Goal: Task Accomplishment & Management: Manage account settings

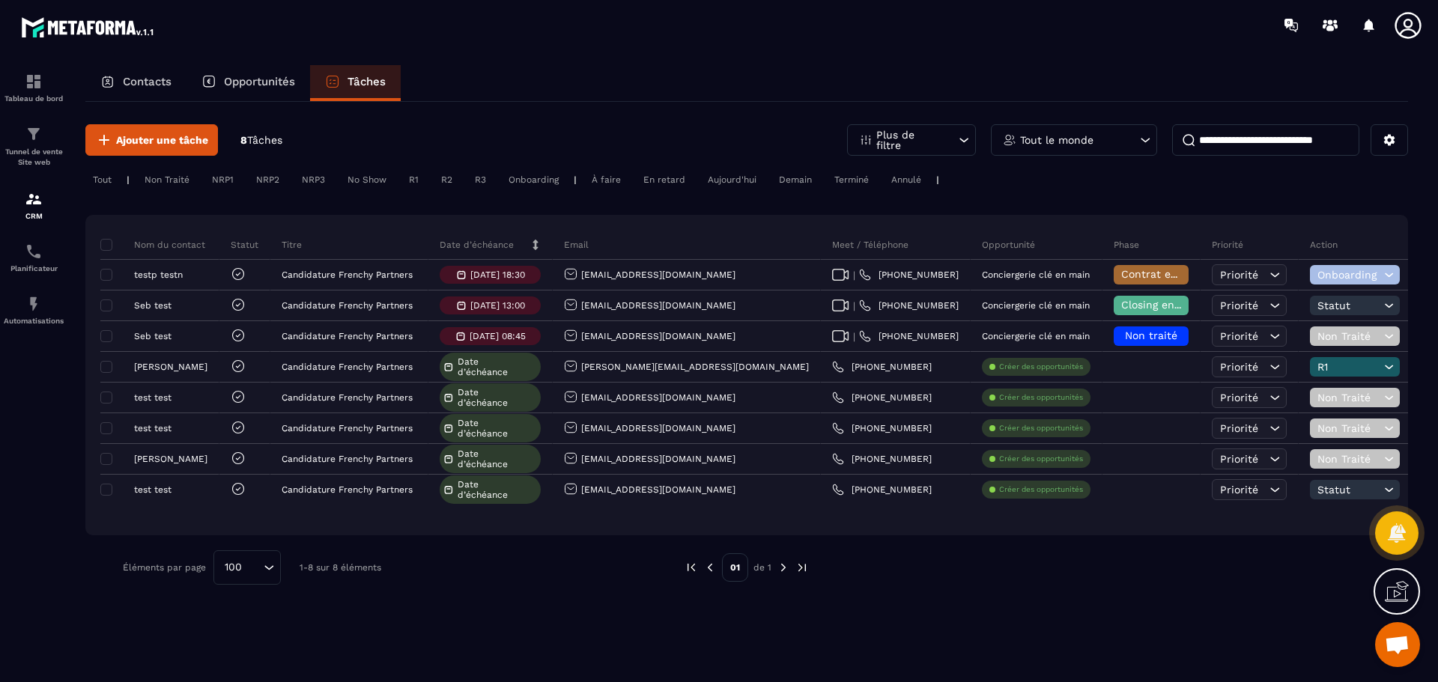
click at [1124, 133] on div "Tout le monde" at bounding box center [1074, 139] width 166 height 31
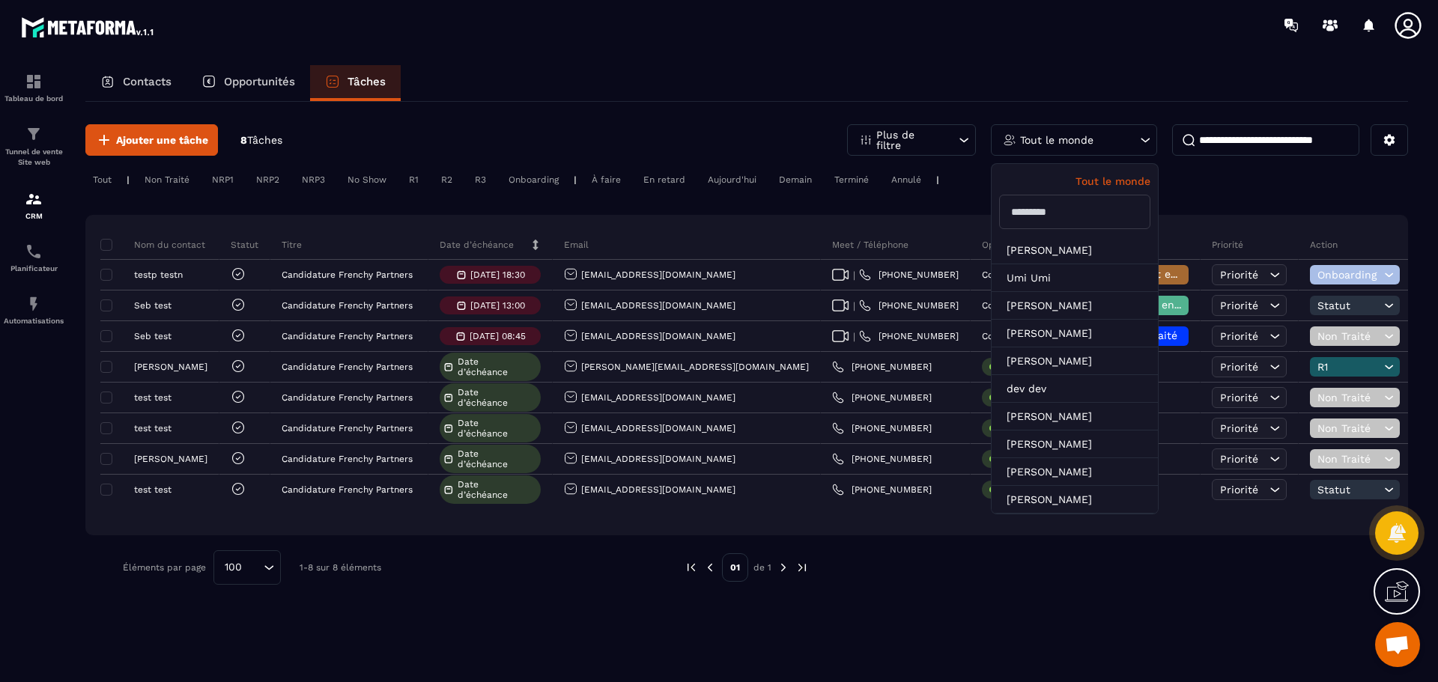
click at [1065, 216] on input "text" at bounding box center [1074, 212] width 151 height 34
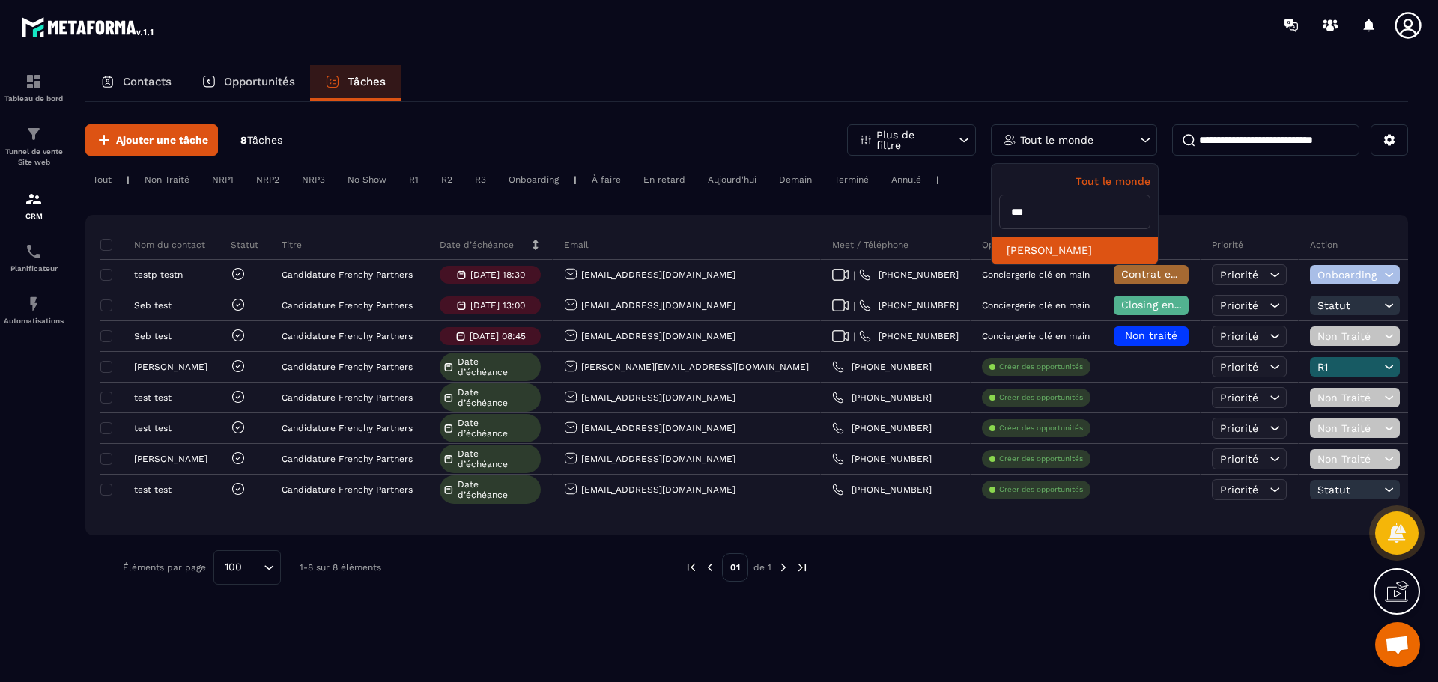
type input "***"
click at [1071, 246] on li "[PERSON_NAME]" at bounding box center [1075, 251] width 166 height 28
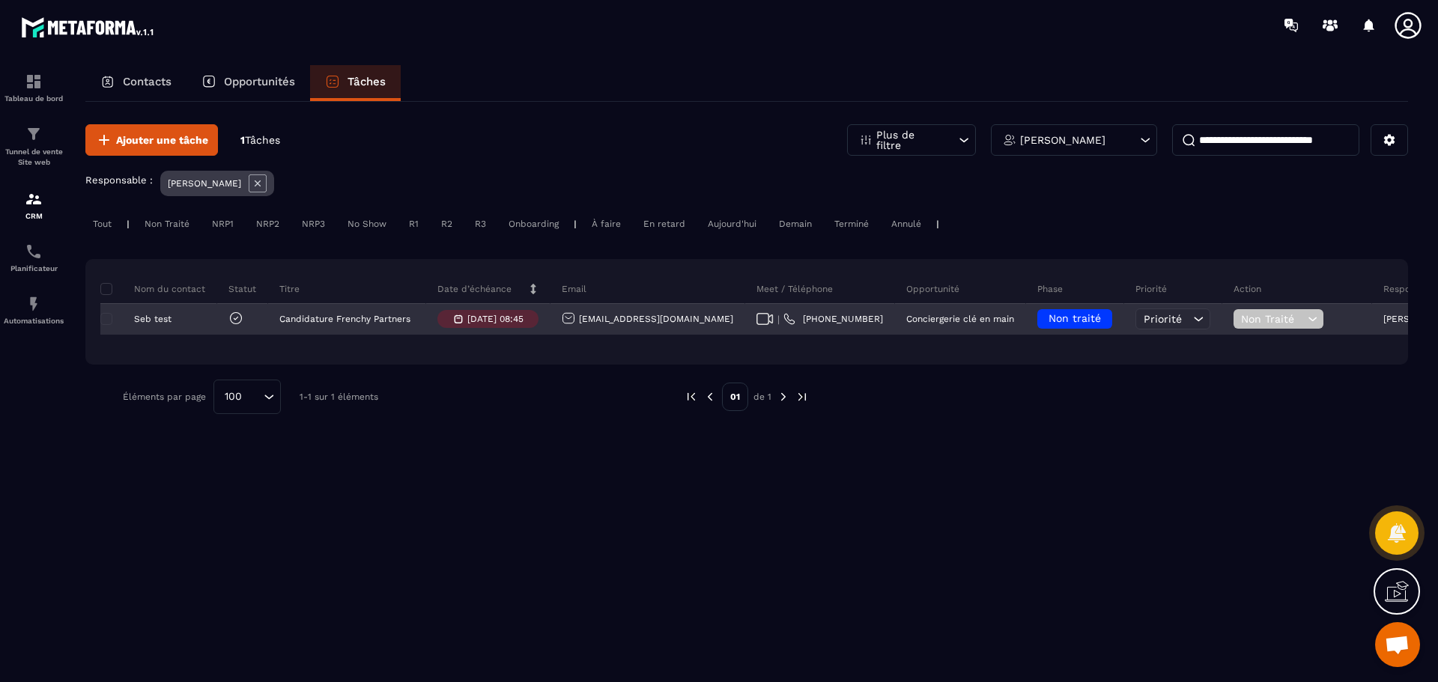
click at [1048, 321] on span "Non traité" at bounding box center [1074, 318] width 52 height 12
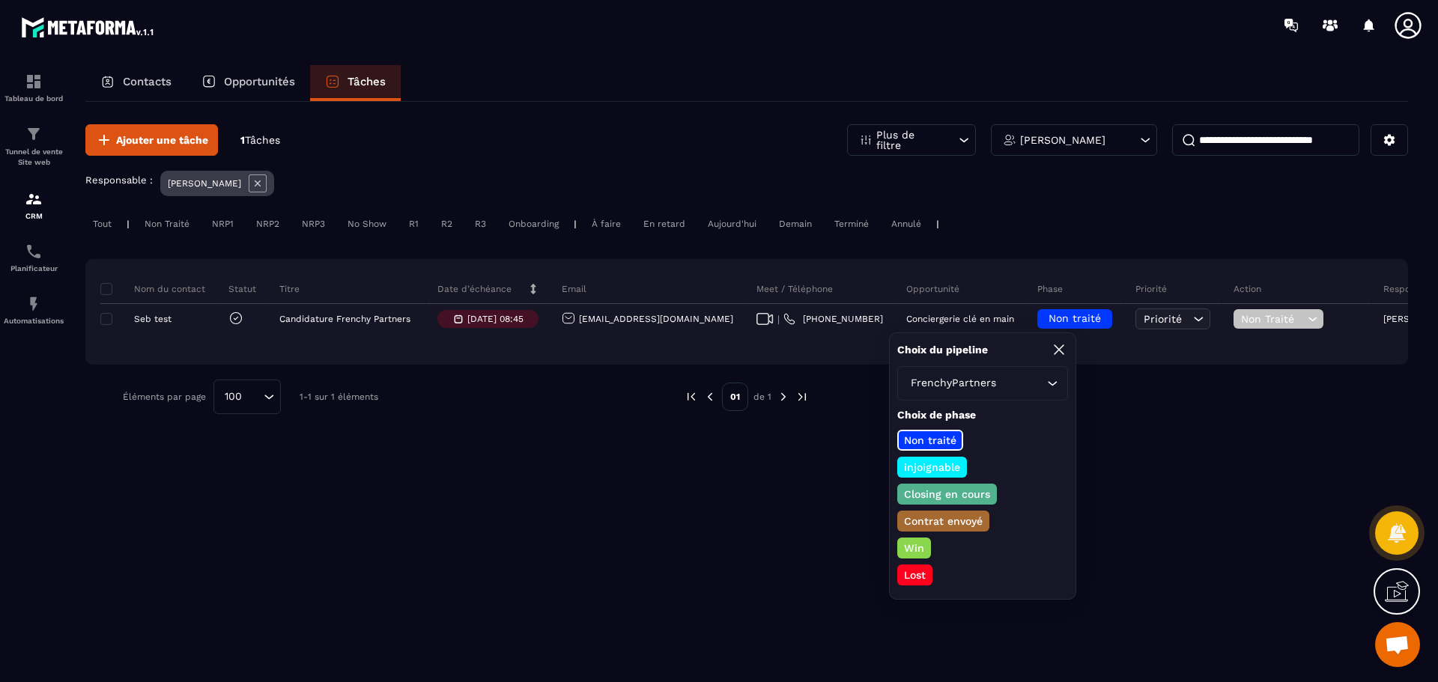
click at [957, 494] on p "Closing en cours" at bounding box center [947, 494] width 91 height 15
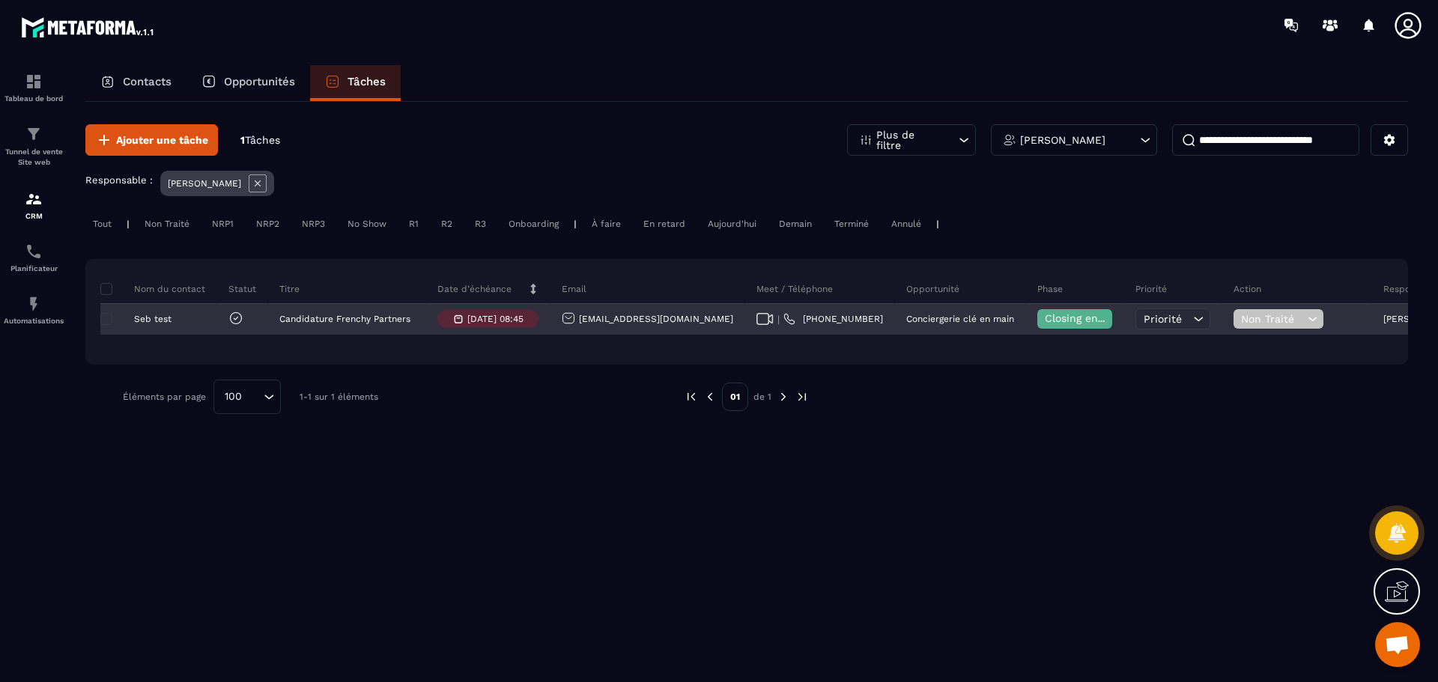
click at [1241, 317] on span "Non Traité" at bounding box center [1272, 319] width 63 height 12
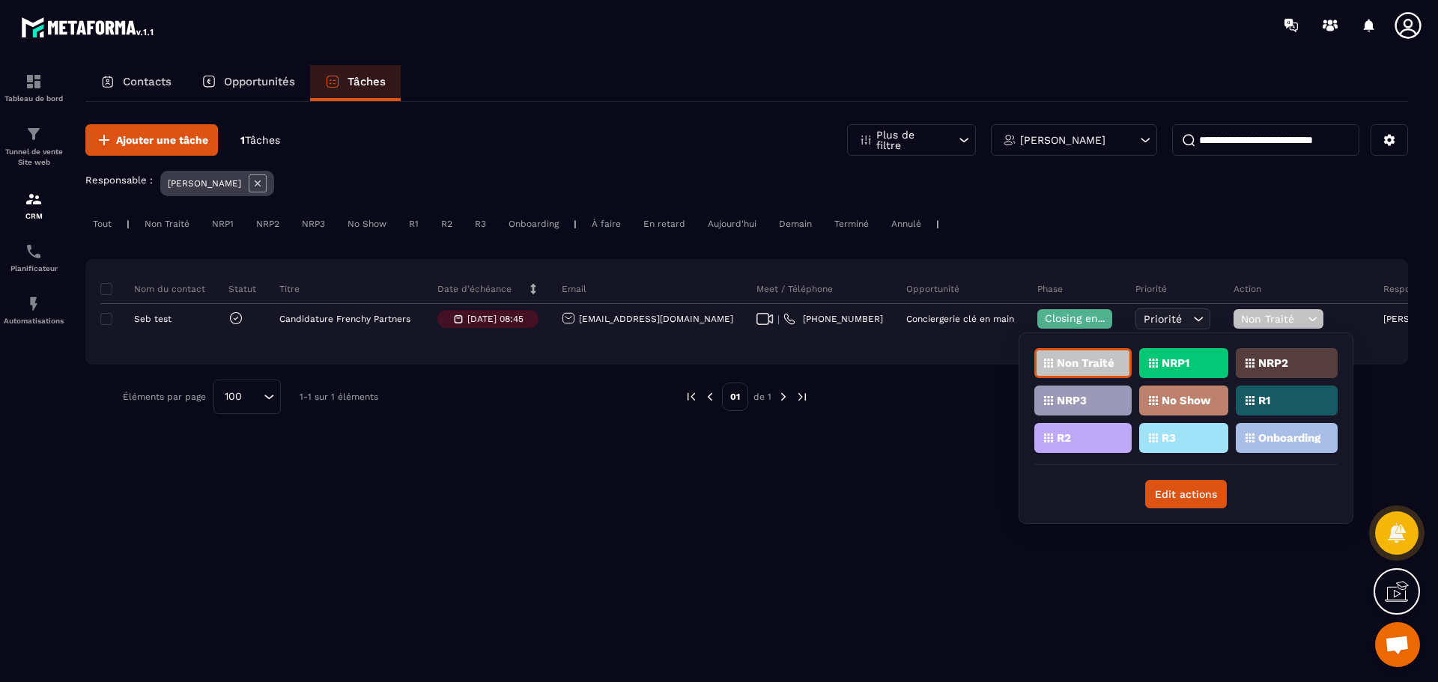
click at [1270, 400] on p "R1" at bounding box center [1264, 400] width 12 height 10
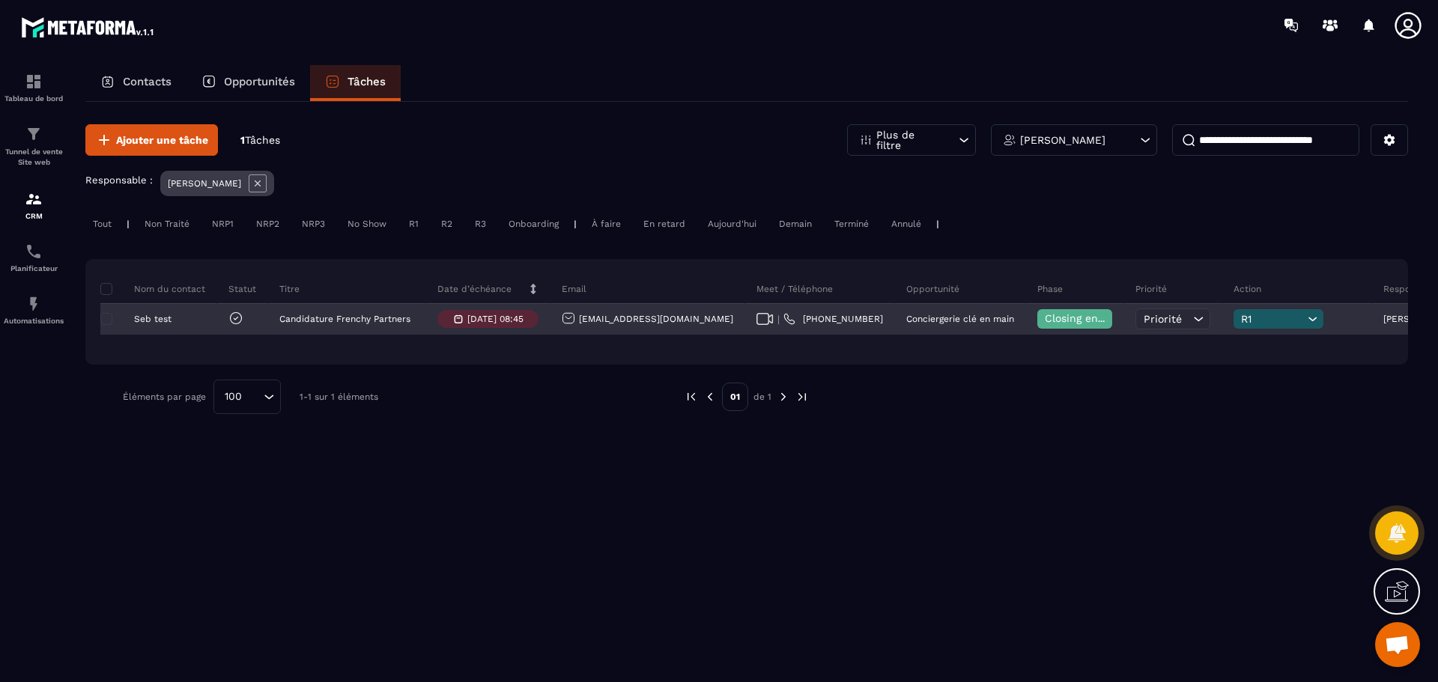
click at [1241, 313] on span "R1" at bounding box center [1272, 319] width 63 height 12
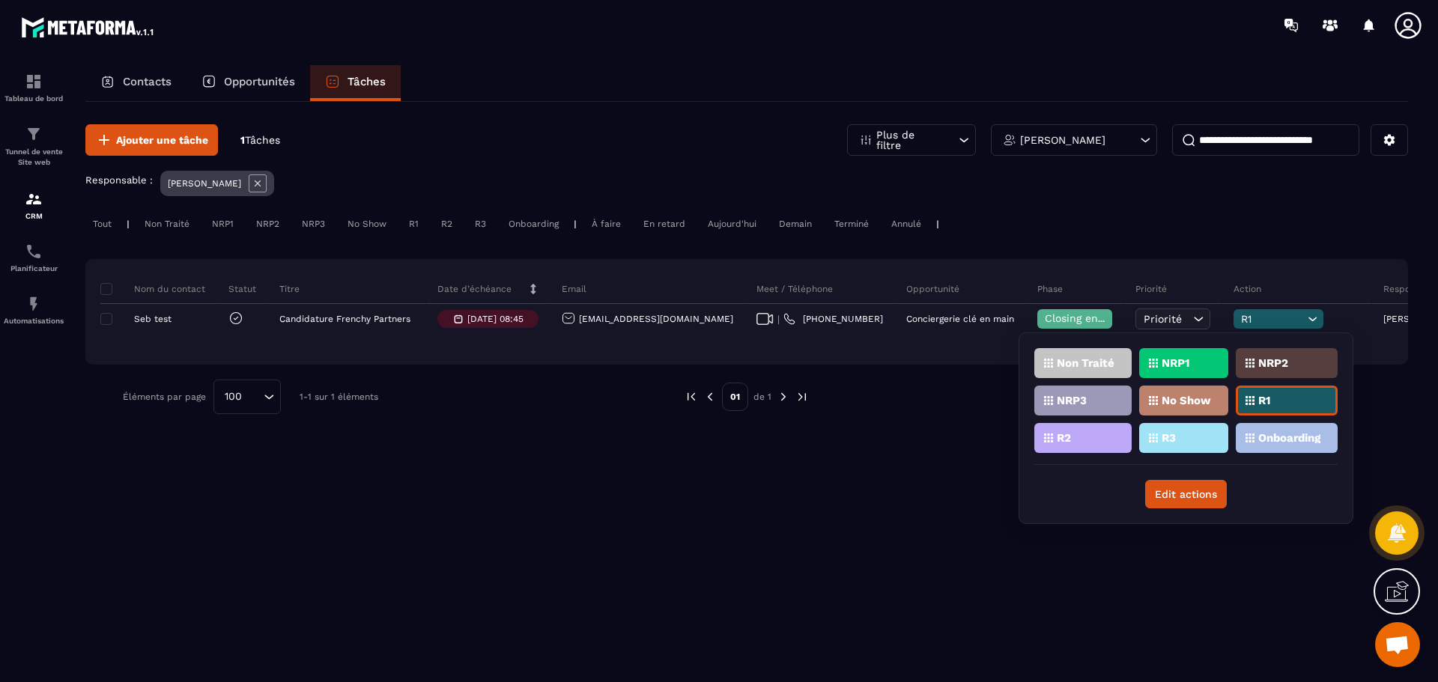
click at [1072, 440] on div "R2" at bounding box center [1082, 438] width 97 height 30
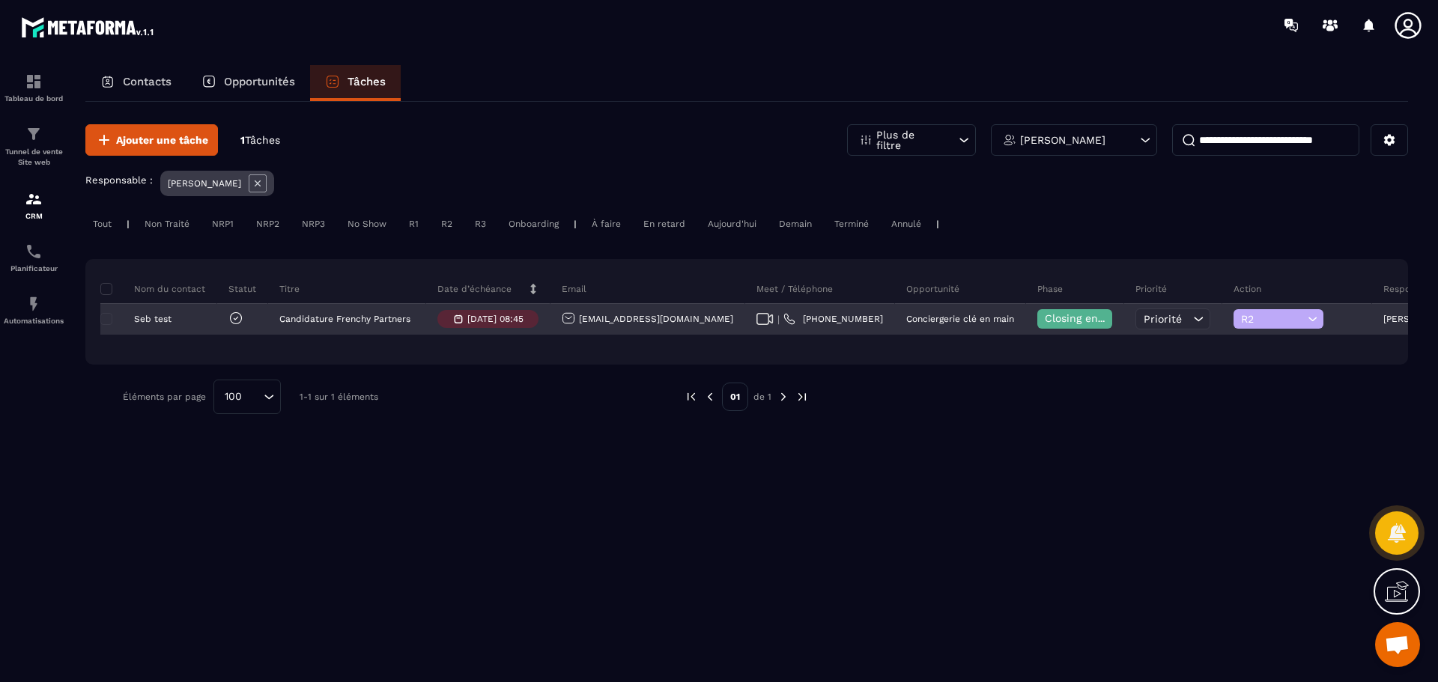
click at [1241, 322] on span "R2" at bounding box center [1272, 319] width 63 height 12
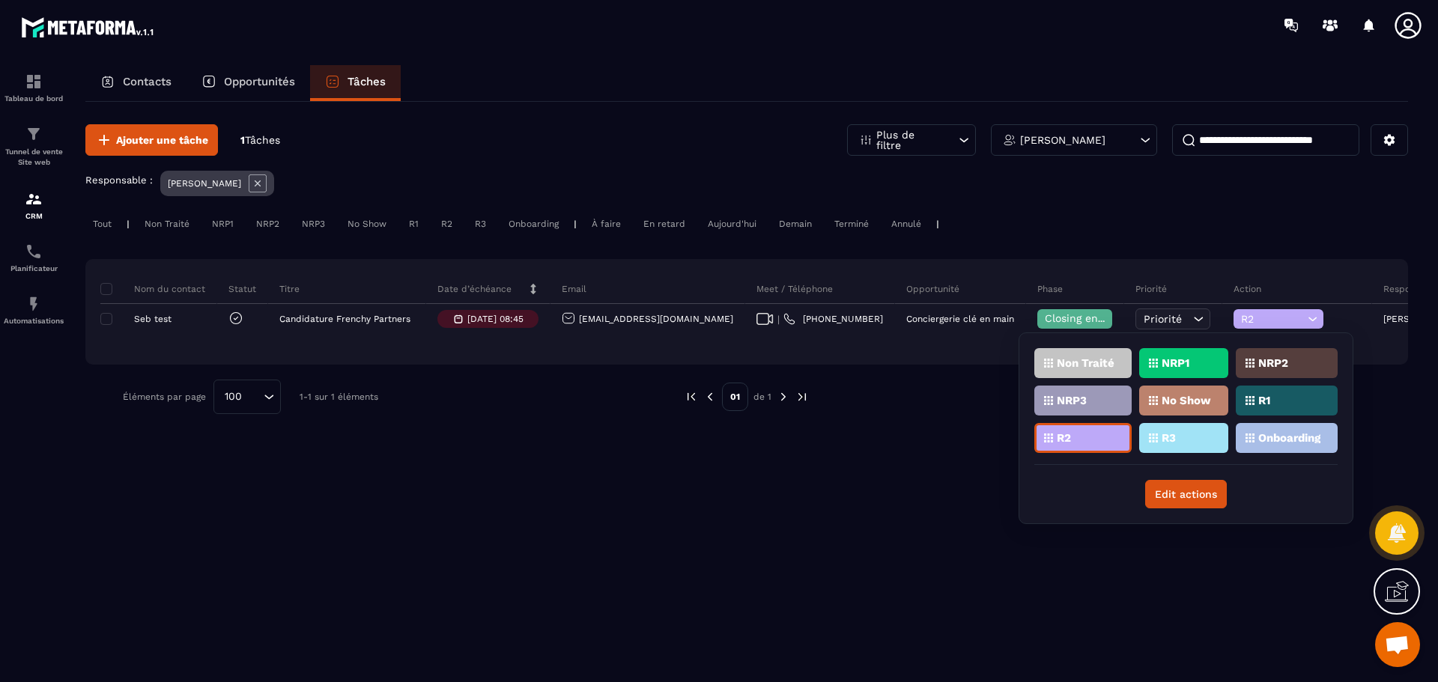
click at [1198, 446] on div "R3" at bounding box center [1183, 438] width 89 height 30
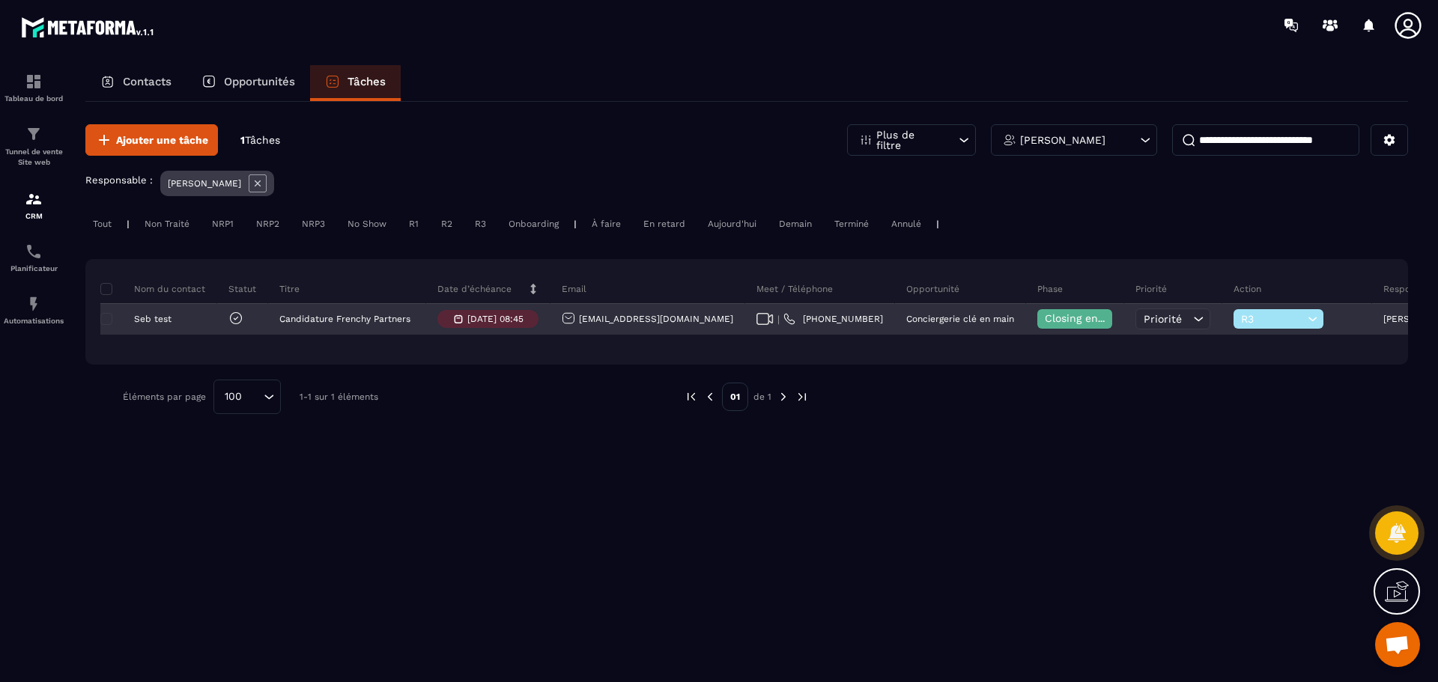
click at [1233, 312] on div "R3" at bounding box center [1278, 318] width 90 height 19
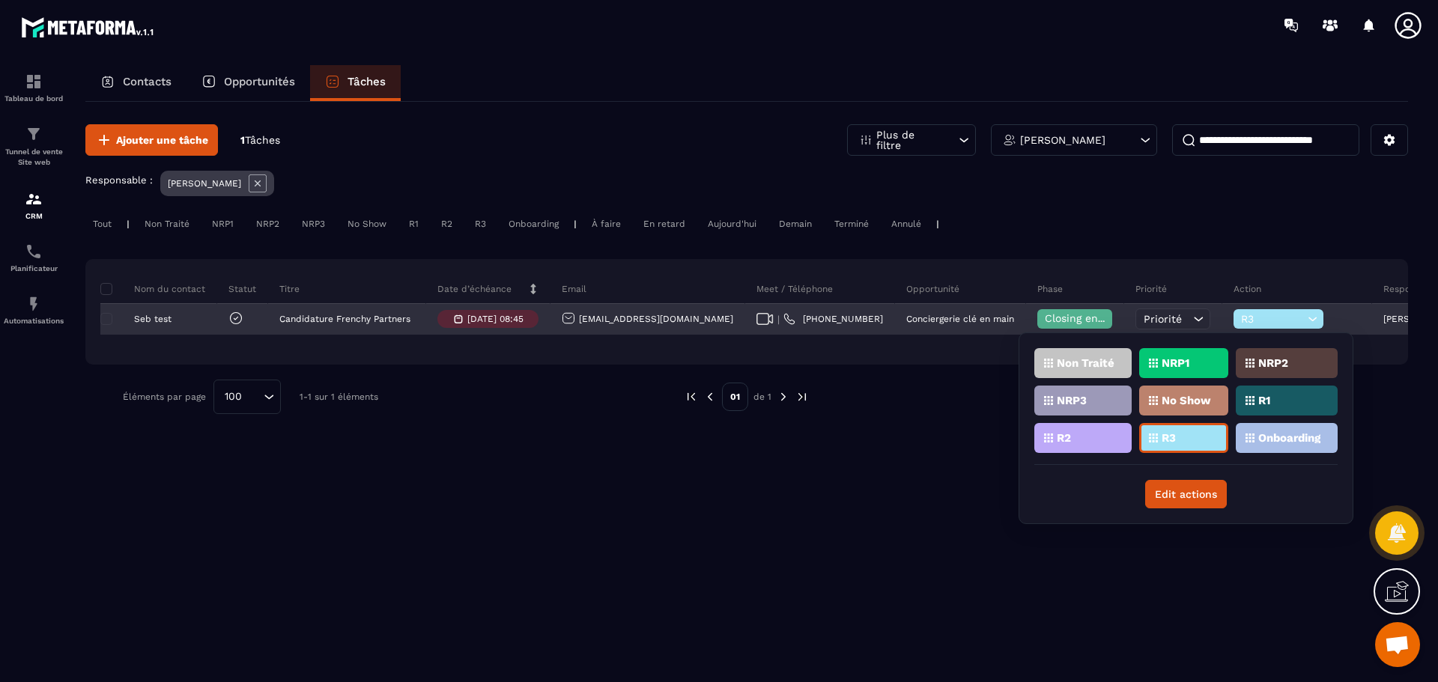
click at [1241, 320] on span "R3" at bounding box center [1272, 319] width 63 height 12
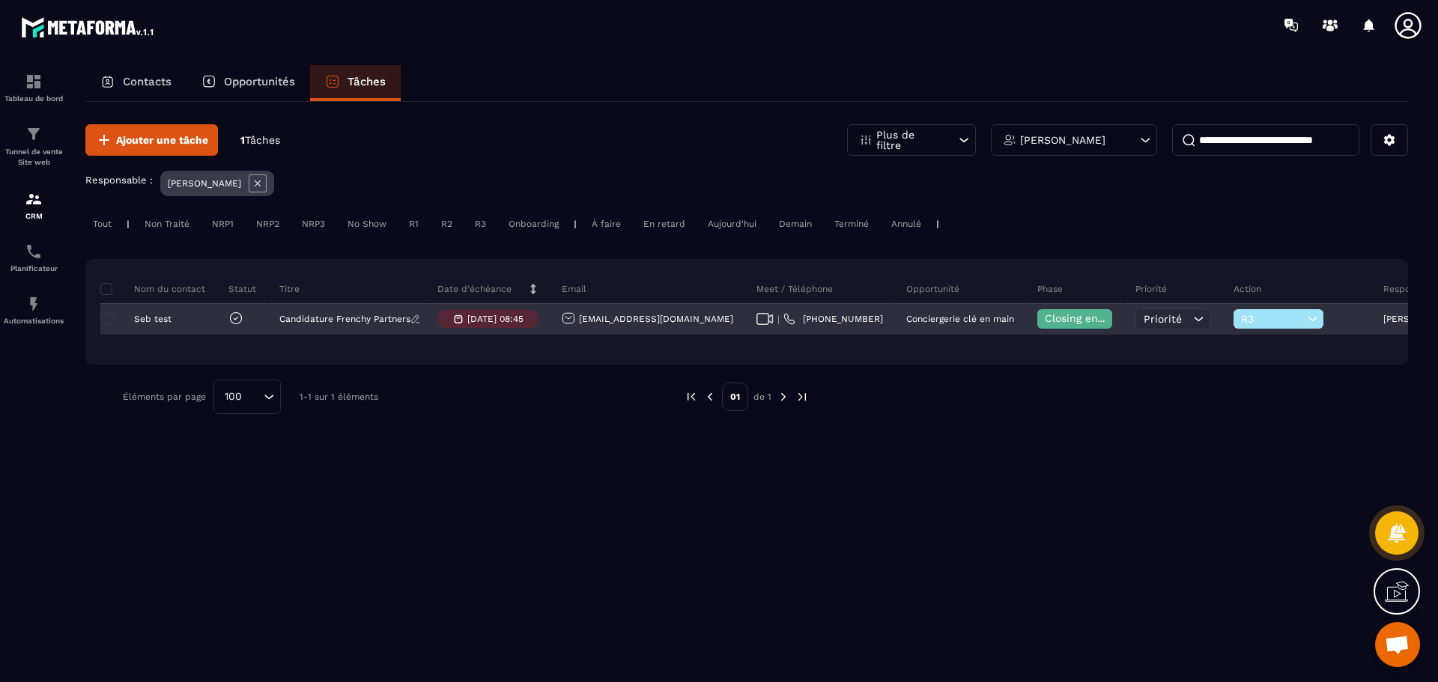
click at [300, 323] on p "Candidature Frenchy Partners" at bounding box center [344, 319] width 131 height 10
